Goal: Find contact information: Obtain details needed to contact an individual or organization

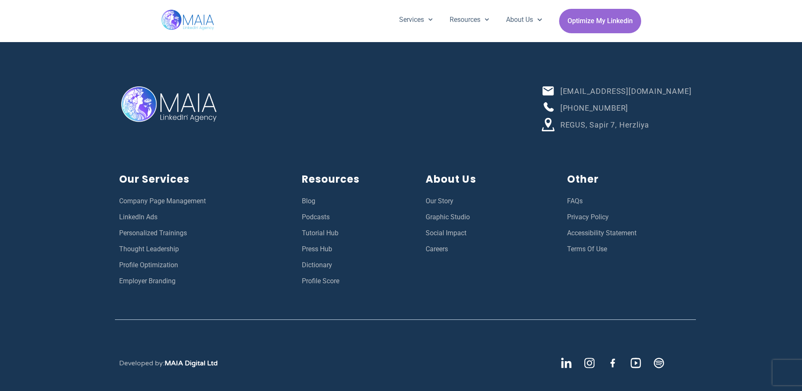
scroll to position [3002, 0]
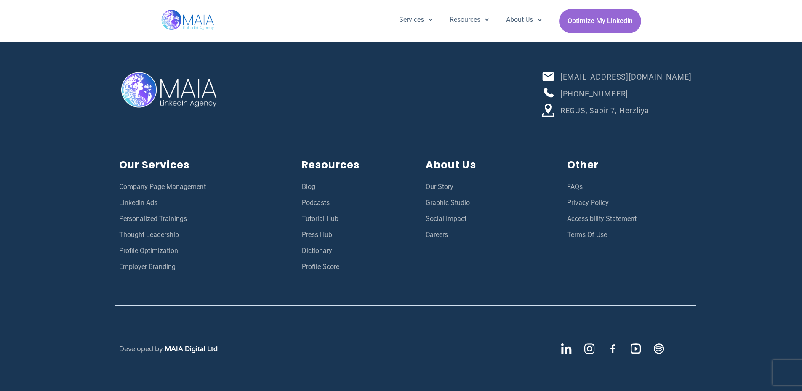
drag, startPoint x: 556, startPoint y: 351, endPoint x: 492, endPoint y: 338, distance: 65.7
click at [492, 338] on div "Developed by: MAIA Digital Ltd" at bounding box center [318, 348] width 407 height 29
drag, startPoint x: 566, startPoint y: 345, endPoint x: 437, endPoint y: 336, distance: 128.7
click at [433, 336] on div "Developed by: MAIA Digital Ltd" at bounding box center [318, 348] width 407 height 29
drag, startPoint x: 589, startPoint y: 348, endPoint x: 459, endPoint y: 340, distance: 129.9
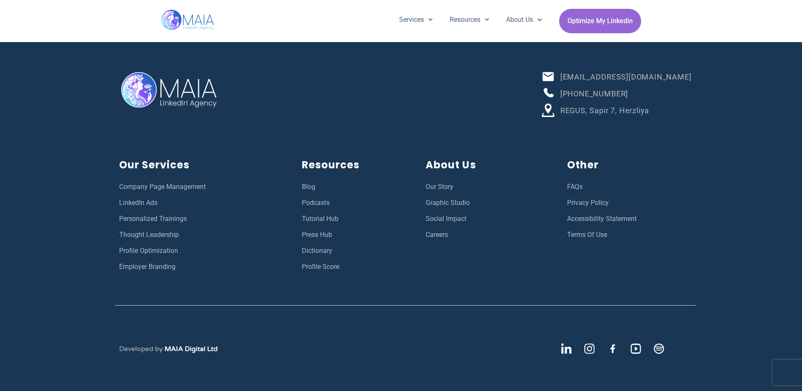
click at [459, 340] on div "Developed by: MAIA Digital Ltd" at bounding box center [318, 348] width 407 height 29
drag, startPoint x: 665, startPoint y: 77, endPoint x: 602, endPoint y: 81, distance: 62.8
click at [602, 81] on li "[EMAIL_ADDRESS][DOMAIN_NAME]" at bounding box center [616, 77] width 150 height 15
copy span "[EMAIL_ADDRESS][DOMAIN_NAME]"
click at [709, 94] on div "[EMAIL_ADDRESS][DOMAIN_NAME] [PHONE_NUMBER] REGUS, Sapir 7, [GEOGRAPHIC_DATA] O…" at bounding box center [401, 204] width 802 height 373
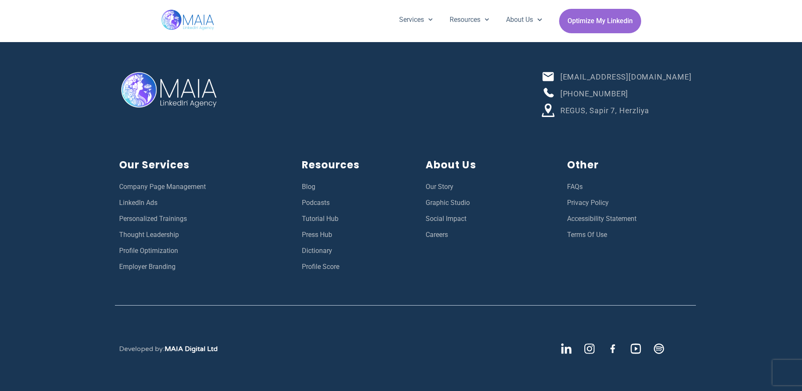
drag, startPoint x: 682, startPoint y: 93, endPoint x: 602, endPoint y: 94, distance: 79.6
click at [602, 94] on li "[PHONE_NUMBER]" at bounding box center [616, 94] width 150 height 15
copy span "[PHONE_NUMBER]"
drag, startPoint x: 708, startPoint y: 110, endPoint x: 603, endPoint y: 109, distance: 105.2
click at [603, 109] on div "[EMAIL_ADDRESS][DOMAIN_NAME] [PHONE_NUMBER] REGUS, Sapir 7, [GEOGRAPHIC_DATA] O…" at bounding box center [401, 204] width 802 height 373
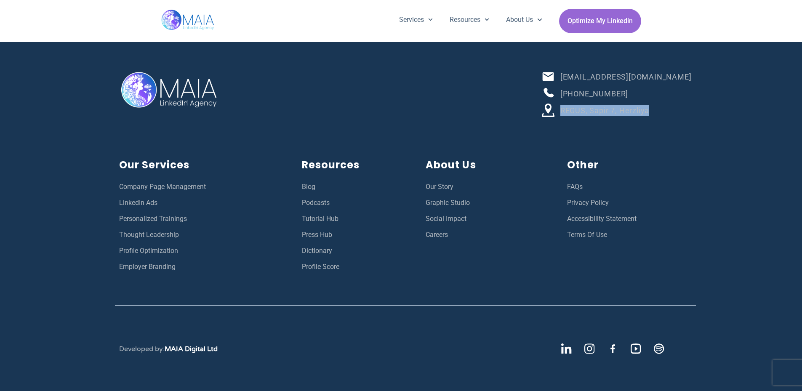
copy span "REGUS, Sapir 7, Herzliya"
click at [491, 117] on div "[EMAIL_ADDRESS][DOMAIN_NAME] [PHONE_NUMBER] REGUS, Sapir 7, [GEOGRAPHIC_DATA]" at bounding box center [468, 94] width 453 height 56
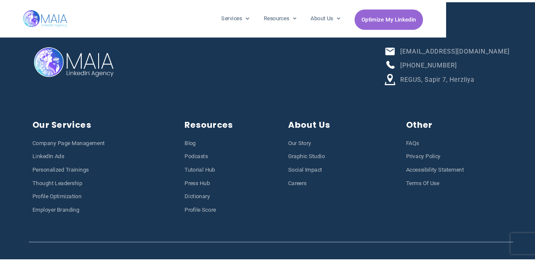
scroll to position [3002, 0]
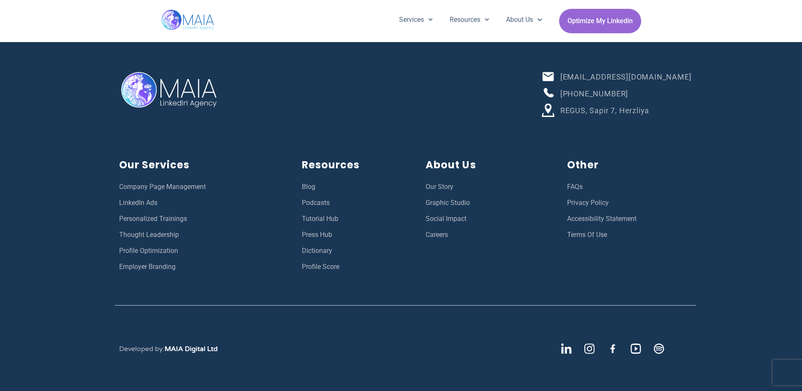
scroll to position [3002, 0]
click at [169, 164] on h2 "Our Services" at bounding box center [202, 165] width 166 height 16
copy div "Our Services"
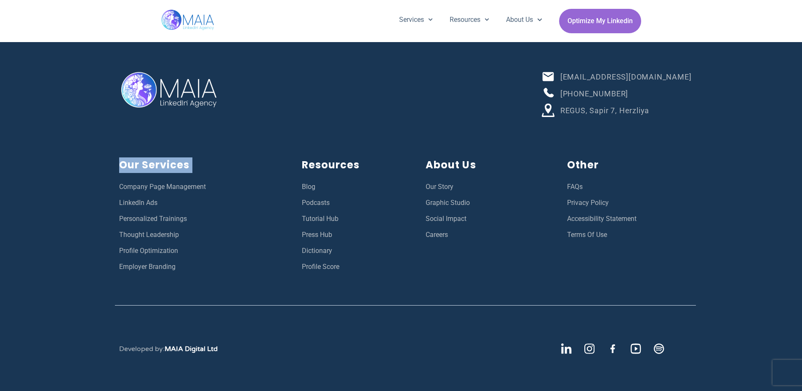
click at [209, 152] on div "Our Services Company Page Management LinkedIn Ads Personalized Trainings Though…" at bounding box center [405, 215] width 589 height 132
click at [155, 294] on div at bounding box center [405, 305] width 581 height 41
click at [337, 163] on h2 "Resources" at bounding box center [355, 165] width 107 height 16
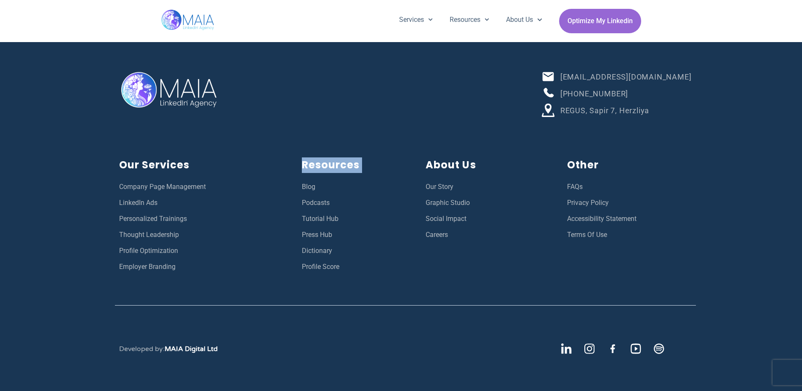
copy div "Resources"
click at [458, 167] on h2 "About Us" at bounding box center [488, 165] width 125 height 16
copy div "About Us"
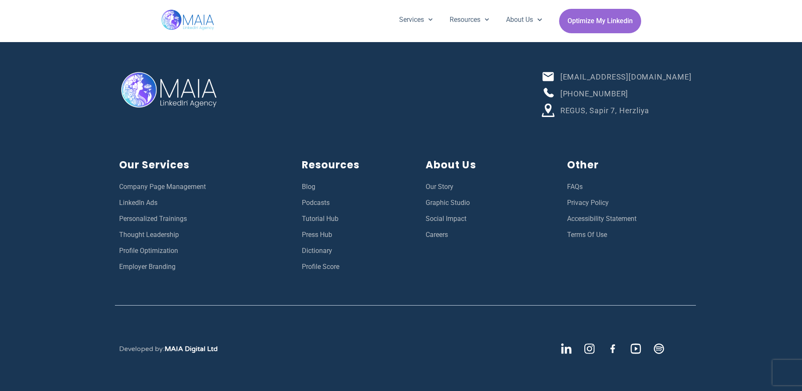
click at [573, 168] on h2 "Other" at bounding box center [629, 165] width 125 height 16
copy h2 "Other"
click at [103, 188] on div "[EMAIL_ADDRESS][DOMAIN_NAME] [PHONE_NUMBER] REGUS, Sapir 7, [GEOGRAPHIC_DATA] O…" at bounding box center [401, 204] width 802 height 373
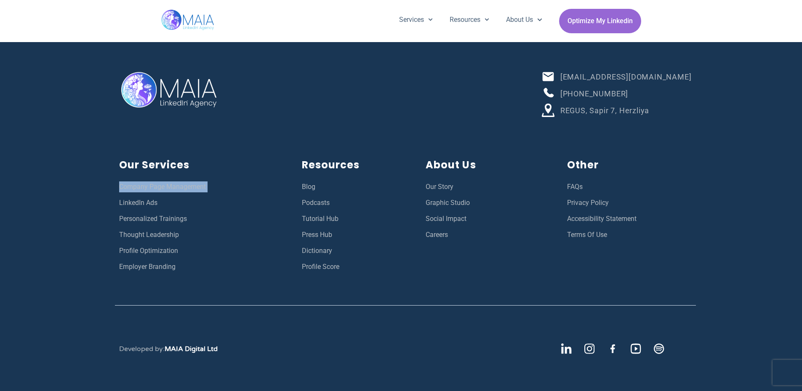
click at [103, 188] on div "[EMAIL_ADDRESS][DOMAIN_NAME] [PHONE_NUMBER] REGUS, Sapir 7, [GEOGRAPHIC_DATA] O…" at bounding box center [401, 204] width 802 height 373
copy ul "Company Page Management"
click at [105, 205] on div "[EMAIL_ADDRESS][DOMAIN_NAME] [PHONE_NUMBER] REGUS, Sapir 7, [GEOGRAPHIC_DATA] O…" at bounding box center [401, 204] width 802 height 373
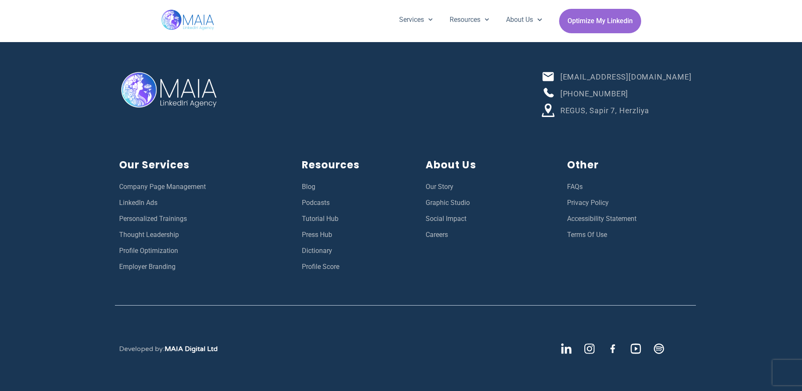
click at [106, 184] on div "[EMAIL_ADDRESS][DOMAIN_NAME] [PHONE_NUMBER] REGUS, Sapir 7, [GEOGRAPHIC_DATA] O…" at bounding box center [401, 204] width 802 height 373
copy ul "Company Page Management"
click at [104, 204] on div "[EMAIL_ADDRESS][DOMAIN_NAME] [PHONE_NUMBER] REGUS, Sapir 7, [GEOGRAPHIC_DATA] O…" at bounding box center [401, 204] width 802 height 373
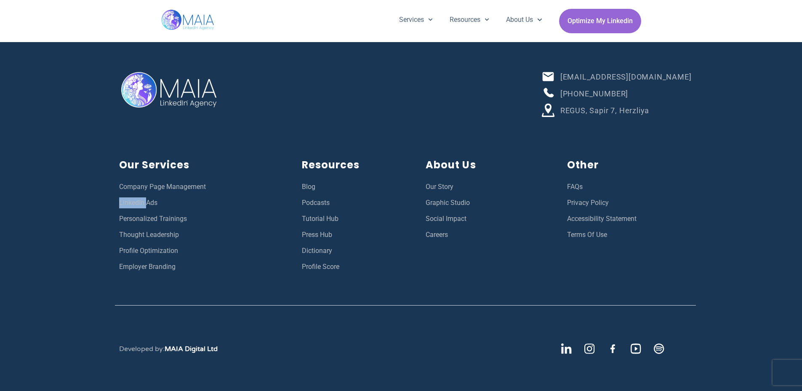
click at [104, 204] on div "[EMAIL_ADDRESS][DOMAIN_NAME] [PHONE_NUMBER] REGUS, Sapir 7, [GEOGRAPHIC_DATA] O…" at bounding box center [401, 204] width 802 height 373
click at [111, 217] on div "Our Services Company Page Management LinkedIn Ads Personalized Trainings Though…" at bounding box center [405, 215] width 589 height 132
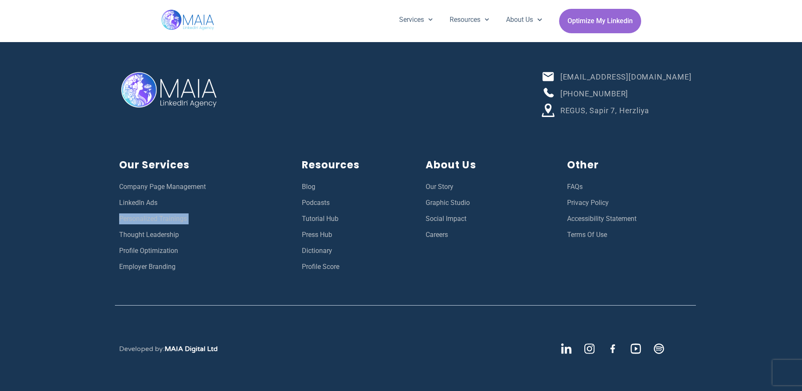
click at [113, 232] on div "Our Services Company Page Management LinkedIn Ads Personalized Trainings Though…" at bounding box center [405, 215] width 589 height 132
click at [111, 252] on div "Our Services Company Page Management LinkedIn Ads Personalized Trainings Though…" at bounding box center [405, 215] width 589 height 132
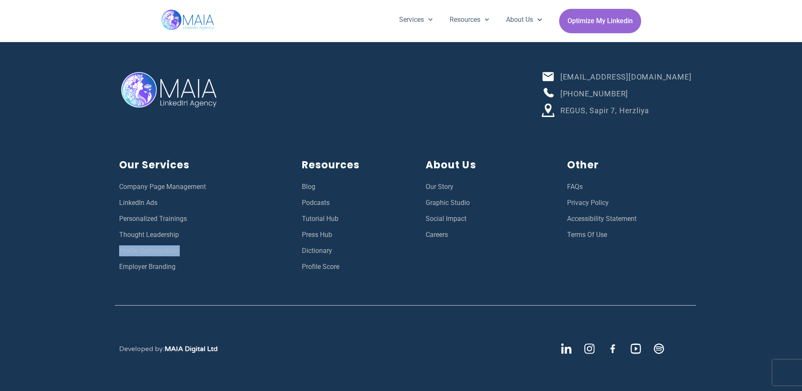
click at [111, 252] on div "Our Services Company Page Management LinkedIn Ads Personalized Trainings Though…" at bounding box center [405, 215] width 589 height 132
click at [112, 264] on div "Our Services Company Page Management LinkedIn Ads Personalized Trainings Though…" at bounding box center [405, 215] width 589 height 132
click at [298, 185] on div "Resources Blog Podcasts Tutorial Hub Press Hub Dictionary Profile Score" at bounding box center [356, 214] width 116 height 123
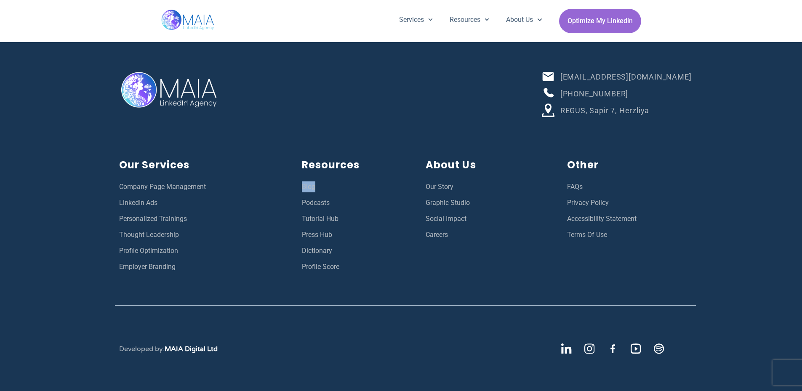
click at [298, 185] on div "Resources Blog Podcasts Tutorial Hub Press Hub Dictionary Profile Score" at bounding box center [356, 214] width 116 height 123
copy ul "Blog"
click at [293, 199] on div "Our Services Company Page Management LinkedIn Ads Personalized Trainings Though…" at bounding box center [405, 215] width 589 height 132
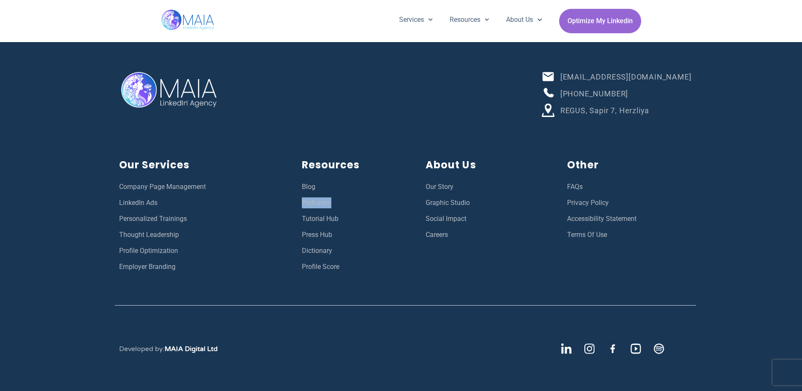
click at [293, 199] on div "Our Services Company Page Management LinkedIn Ads Personalized Trainings Though…" at bounding box center [405, 215] width 589 height 132
click at [294, 221] on div "Our Services Company Page Management LinkedIn Ads Personalized Trainings Though…" at bounding box center [405, 215] width 589 height 132
click at [298, 229] on div "Resources Blog Podcasts Tutorial Hub Press Hub Dictionary Profile Score" at bounding box center [356, 214] width 116 height 123
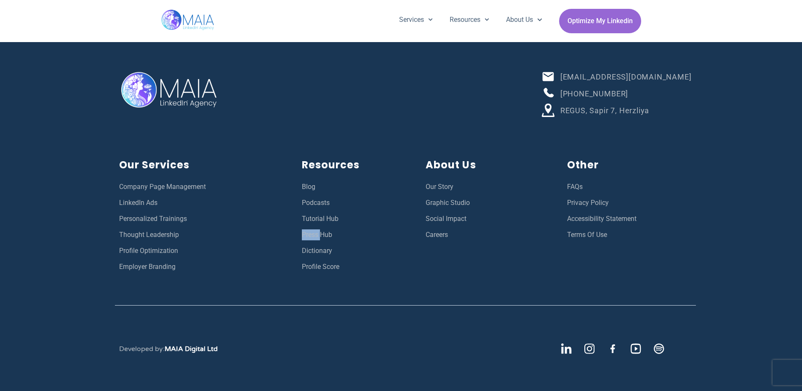
click at [298, 229] on div "Resources Blog Podcasts Tutorial Hub Press Hub Dictionary Profile Score" at bounding box center [356, 214] width 116 height 123
click at [296, 232] on div "Our Services Company Page Management LinkedIn Ads Personalized Trainings Though…" at bounding box center [405, 215] width 589 height 132
click at [293, 250] on div "Our Services Company Page Management LinkedIn Ads Personalized Trainings Though…" at bounding box center [405, 215] width 589 height 132
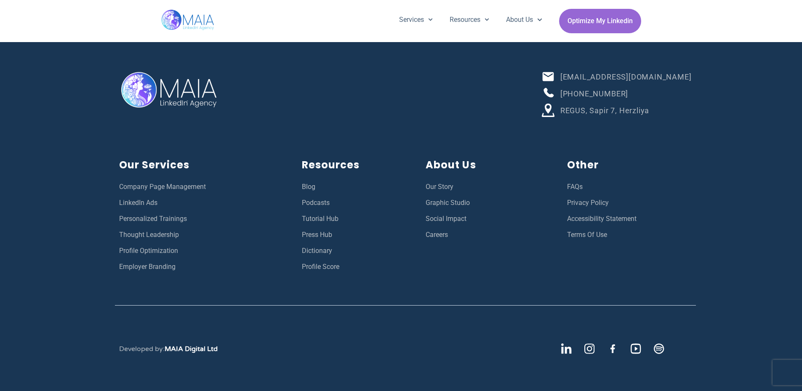
click at [293, 250] on div "Our Services Company Page Management LinkedIn Ads Personalized Trainings Though…" at bounding box center [405, 215] width 589 height 132
click at [298, 249] on div "Resources Blog Podcasts Tutorial Hub Press Hub Dictionary Profile Score" at bounding box center [356, 214] width 116 height 123
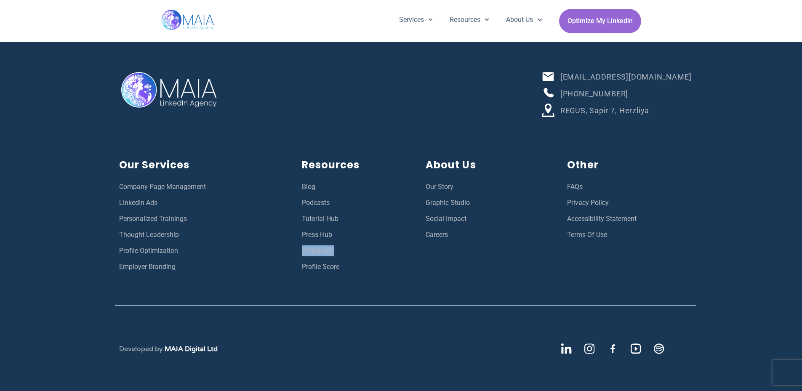
click at [299, 264] on div "Resources Blog Podcasts Tutorial Hub Press Hub Dictionary Profile Score" at bounding box center [356, 214] width 116 height 123
click at [417, 302] on div at bounding box center [405, 305] width 581 height 41
click at [414, 185] on div "Our Services Company Page Management LinkedIn Ads Personalized Trainings Though…" at bounding box center [405, 215] width 589 height 132
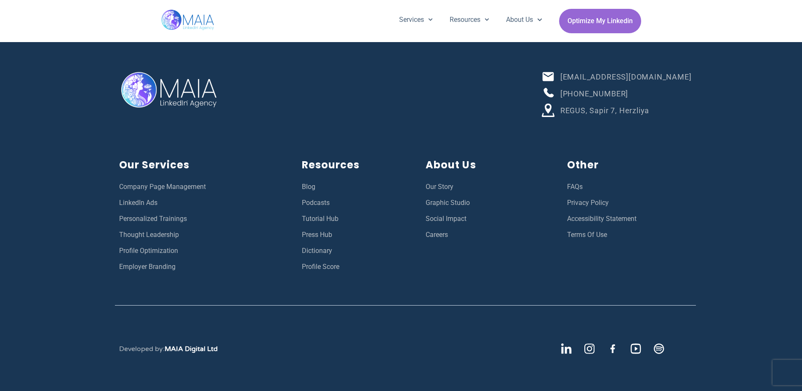
click at [413, 185] on div "Our Services Company Page Management LinkedIn Ads Personalized Trainings Though…" at bounding box center [405, 215] width 589 height 132
click at [419, 187] on div "Our Services Company Page Management LinkedIn Ads Personalized Trainings Though…" at bounding box center [405, 215] width 589 height 132
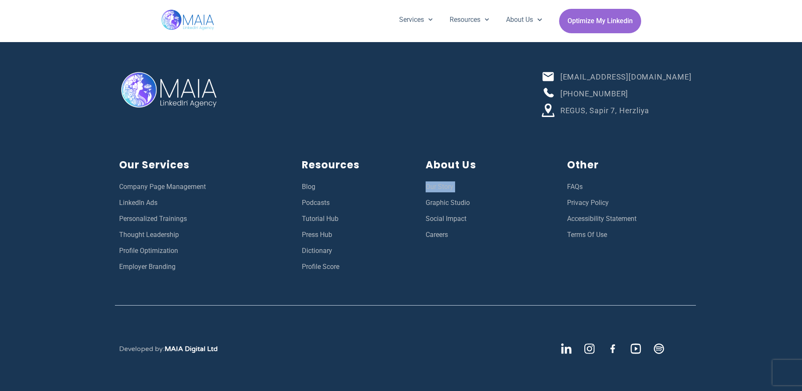
click at [423, 201] on div "About Us Our Story Graphic Studio Social Impact Careers" at bounding box center [487, 214] width 133 height 123
click at [421, 218] on div "Our Services Company Page Management LinkedIn Ads Personalized Trainings Though…" at bounding box center [405, 215] width 589 height 132
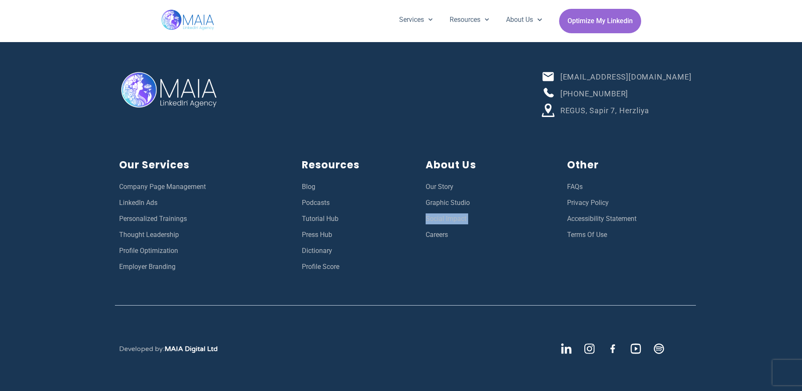
click at [421, 218] on div "Our Services Company Page Management LinkedIn Ads Personalized Trainings Though…" at bounding box center [405, 215] width 589 height 132
click at [418, 234] on div "Our Services Company Page Management LinkedIn Ads Personalized Trainings Though…" at bounding box center [405, 215] width 589 height 132
click at [561, 184] on div "Our Services Company Page Management LinkedIn Ads Personalized Trainings Though…" at bounding box center [405, 215] width 589 height 132
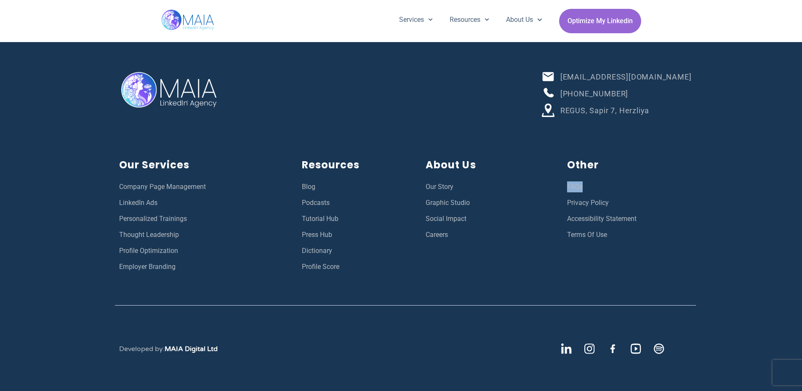
click at [561, 184] on div "Our Services Company Page Management LinkedIn Ads Personalized Trainings Though…" at bounding box center [405, 215] width 589 height 132
click at [563, 202] on div "Other FAQs Privacy Policy Accessibility Statement Terms Of Use" at bounding box center [629, 214] width 133 height 123
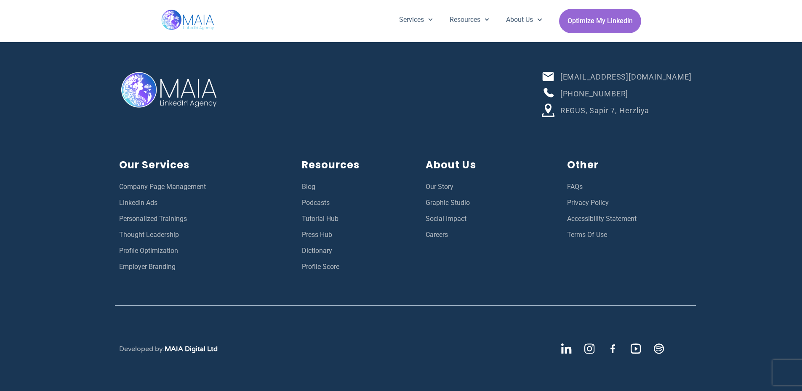
click at [563, 202] on div "Other FAQs Privacy Policy Accessibility Statement Terms Of Use" at bounding box center [629, 214] width 133 height 123
click at [562, 218] on div "Our Services Company Page Management LinkedIn Ads Personalized Trainings Though…" at bounding box center [405, 215] width 589 height 132
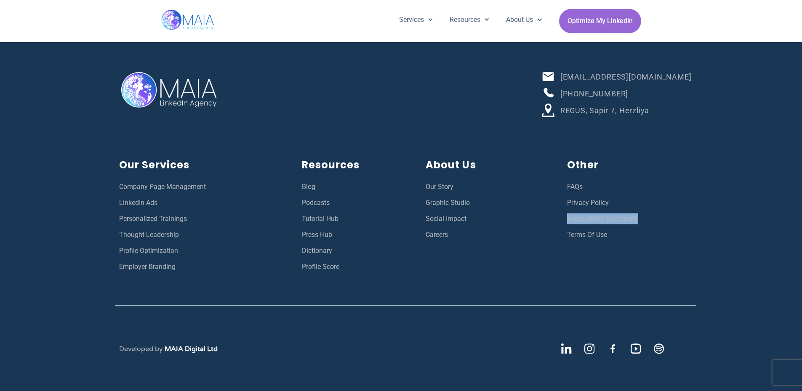
click at [562, 218] on div "Our Services Company Page Management LinkedIn Ads Personalized Trainings Though…" at bounding box center [405, 215] width 589 height 132
click at [561, 234] on div "Our Services Company Page Management LinkedIn Ads Personalized Trainings Though…" at bounding box center [405, 215] width 589 height 132
click at [98, 298] on div "[EMAIL_ADDRESS][DOMAIN_NAME] [PHONE_NUMBER] REGUS, Sapir 7, [GEOGRAPHIC_DATA] O…" at bounding box center [401, 204] width 802 height 373
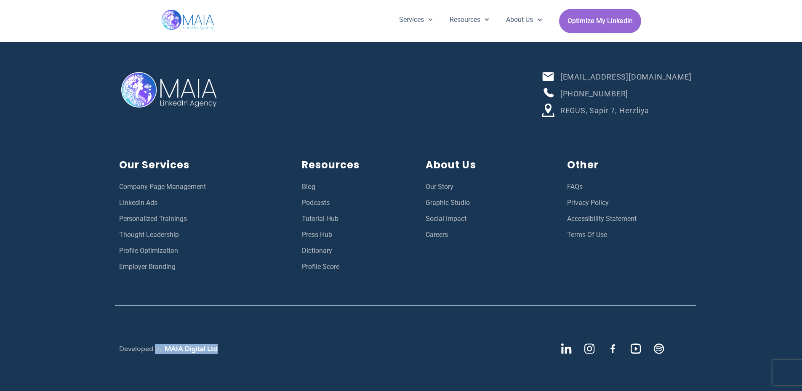
drag, startPoint x: 223, startPoint y: 349, endPoint x: 106, endPoint y: 349, distance: 117.8
click at [106, 349] on div "[EMAIL_ADDRESS][DOMAIN_NAME] [PHONE_NUMBER] REGUS, Sapir 7, [GEOGRAPHIC_DATA] O…" at bounding box center [401, 204] width 802 height 373
click at [388, 326] on div at bounding box center [405, 305] width 581 height 49
drag, startPoint x: 210, startPoint y: 20, endPoint x: 74, endPoint y: 97, distance: 156.2
click at [64, 99] on div "[EMAIL_ADDRESS][DOMAIN_NAME] [PHONE_NUMBER] REGUS, Sapir 7, [GEOGRAPHIC_DATA] O…" at bounding box center [401, 204] width 802 height 373
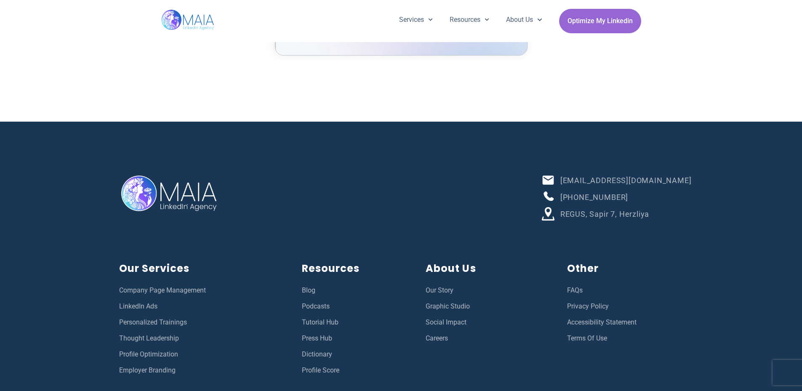
scroll to position [2876, 0]
